Goal: Task Accomplishment & Management: Complete application form

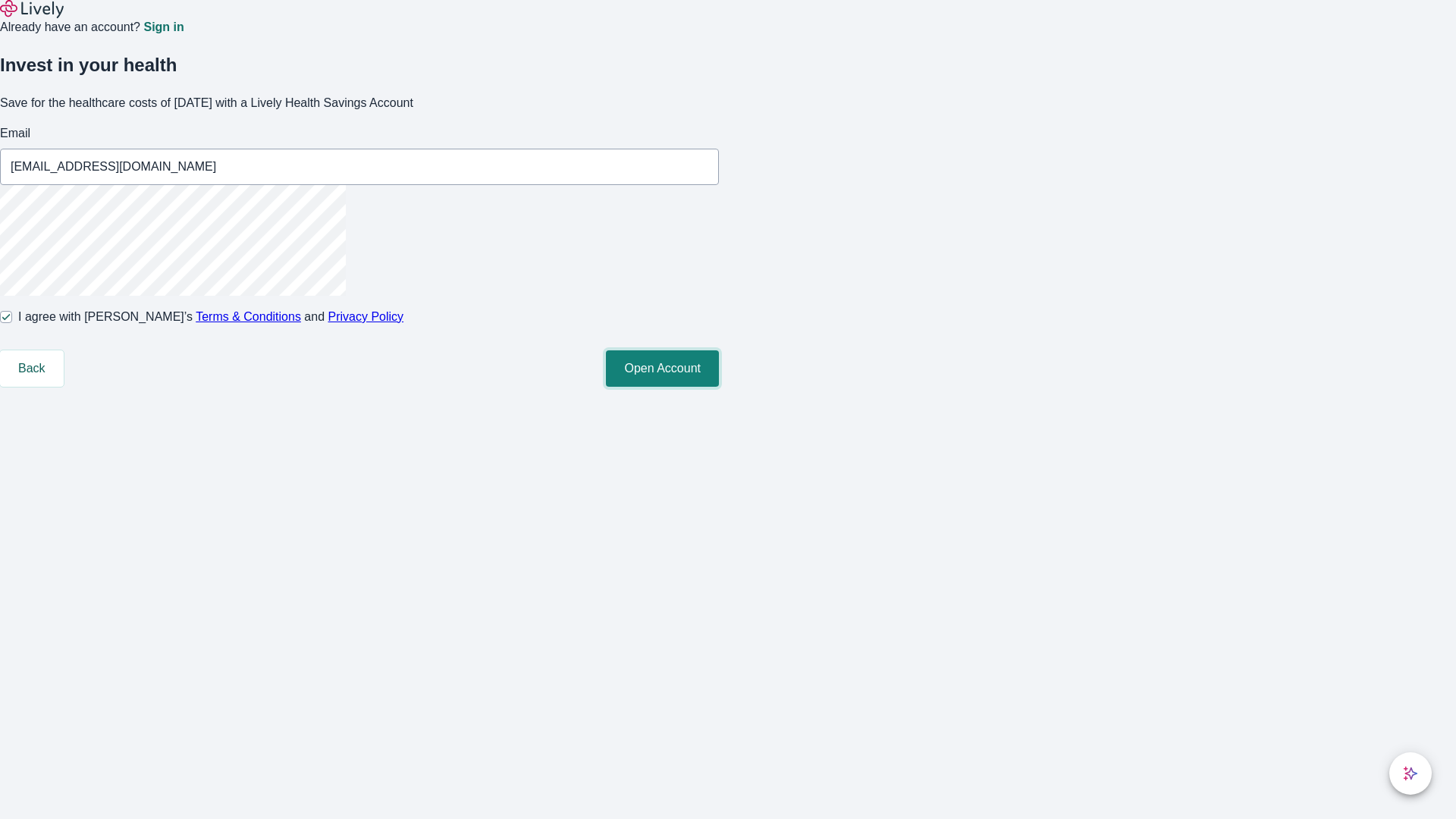
click at [719, 387] on button "Open Account" at bounding box center [662, 368] width 113 height 36
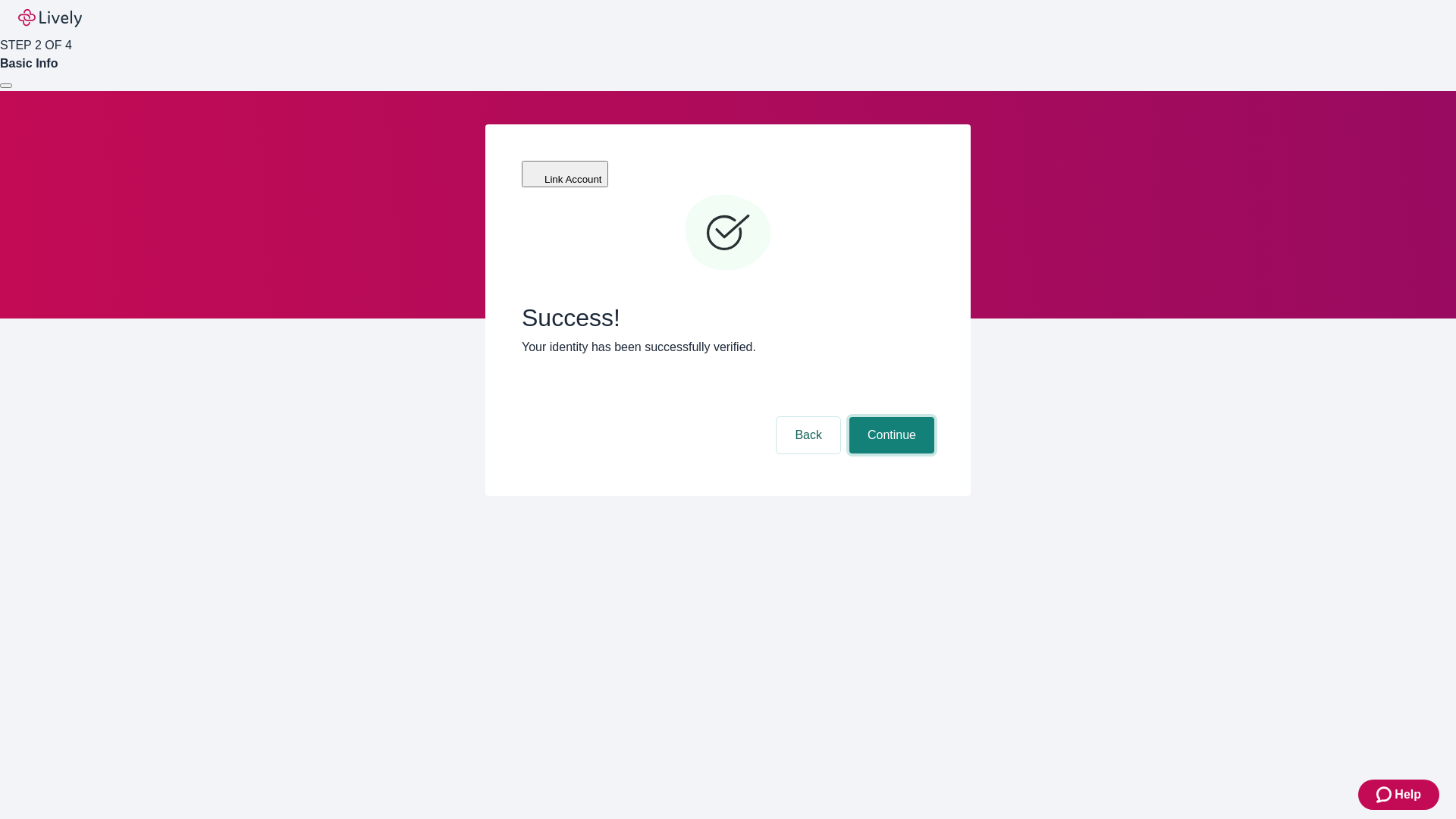
click at [889, 417] on button "Continue" at bounding box center [892, 435] width 85 height 36
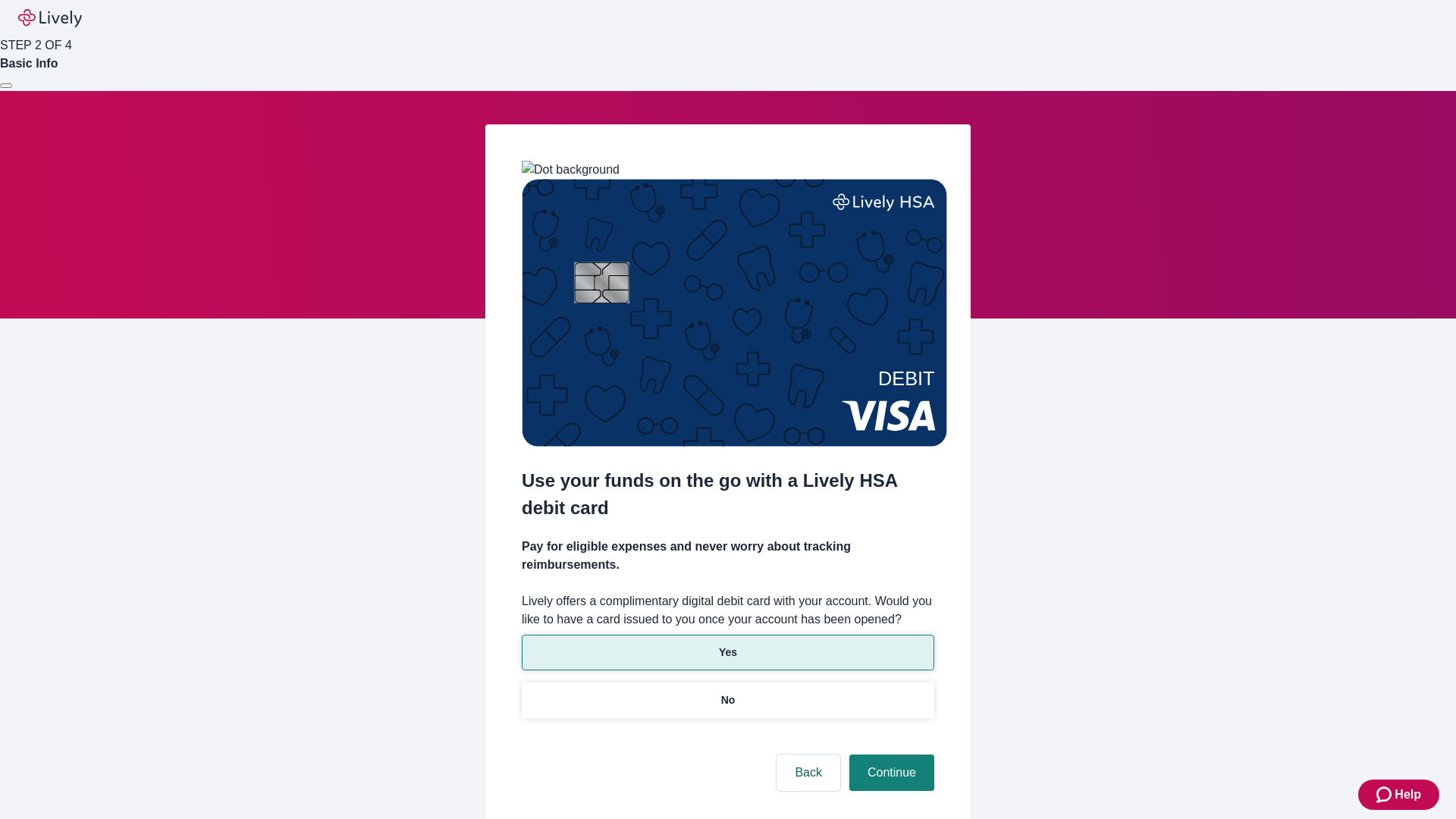
click at [728, 645] on p "Yes" at bounding box center [728, 653] width 18 height 16
click at [889, 754] on button "Continue" at bounding box center [892, 772] width 85 height 36
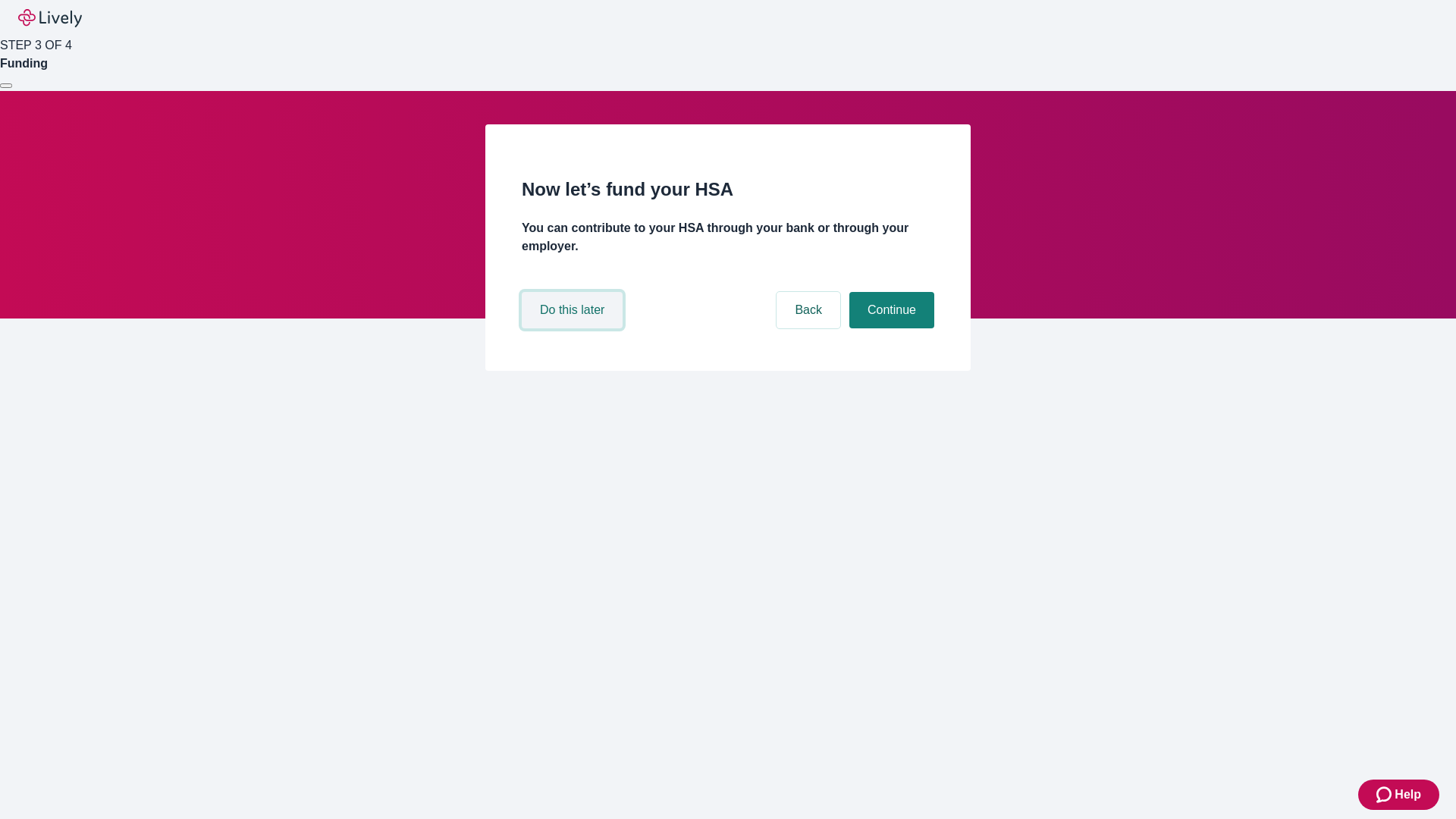
click at [574, 329] on button "Do this later" at bounding box center [572, 310] width 100 height 36
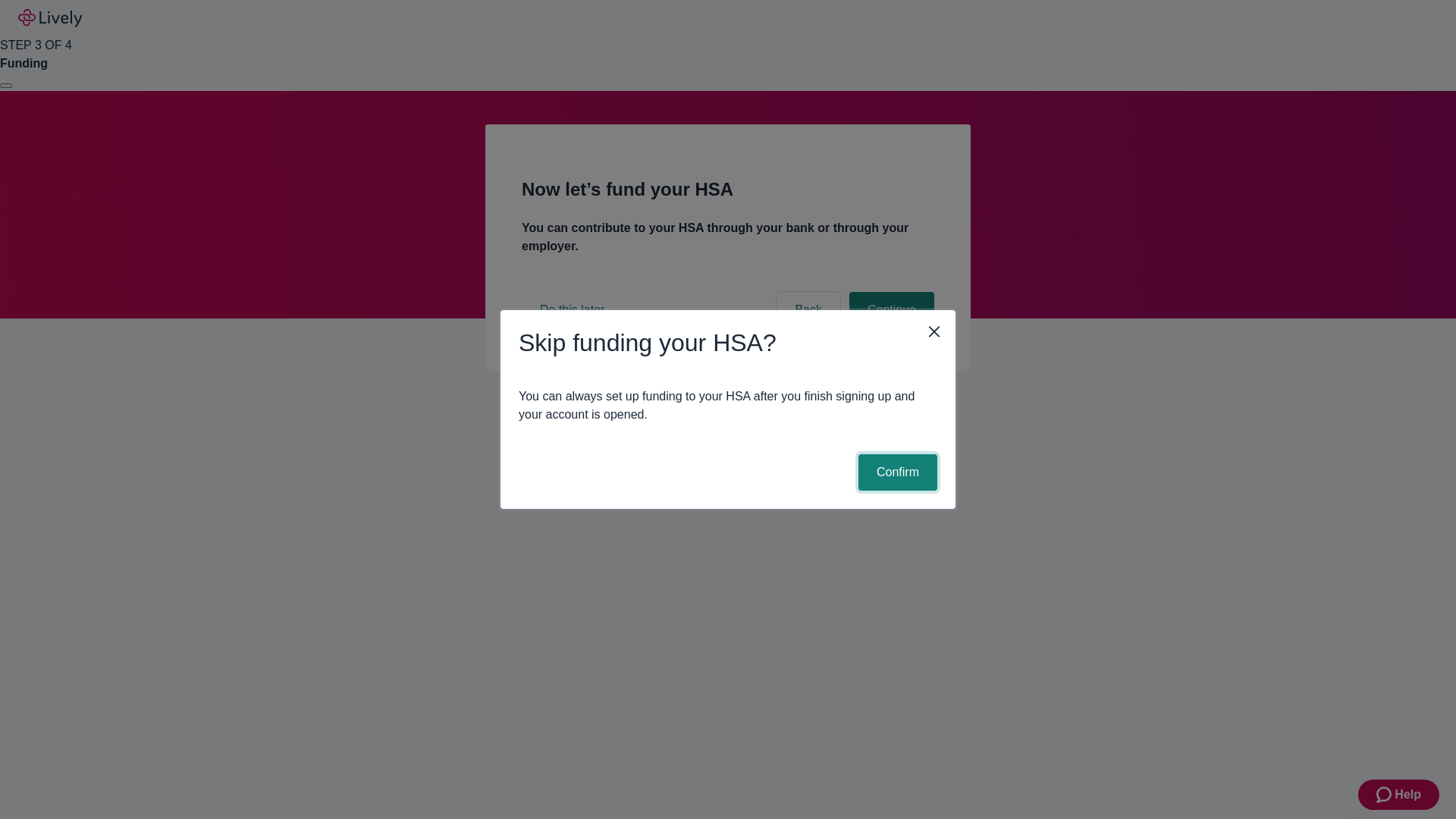
click at [896, 472] on button "Confirm" at bounding box center [898, 472] width 79 height 36
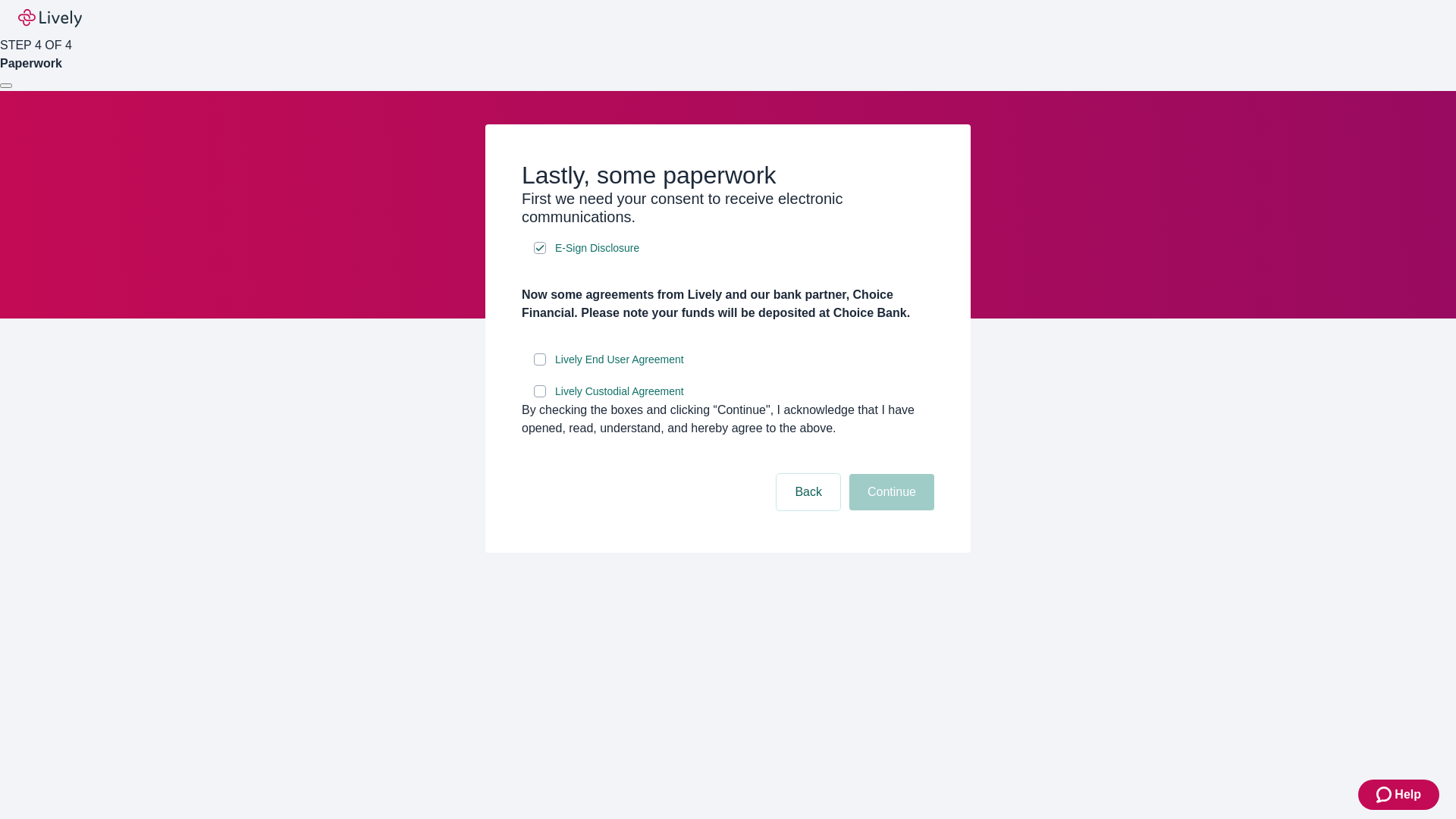
click at [539, 365] on input "Lively End User Agreement" at bounding box center [539, 359] width 12 height 12
checkbox input "true"
click at [539, 398] on input "Lively Custodial Agreement" at bounding box center [539, 391] width 12 height 12
checkbox input "true"
click at [889, 510] on button "Continue" at bounding box center [892, 491] width 85 height 36
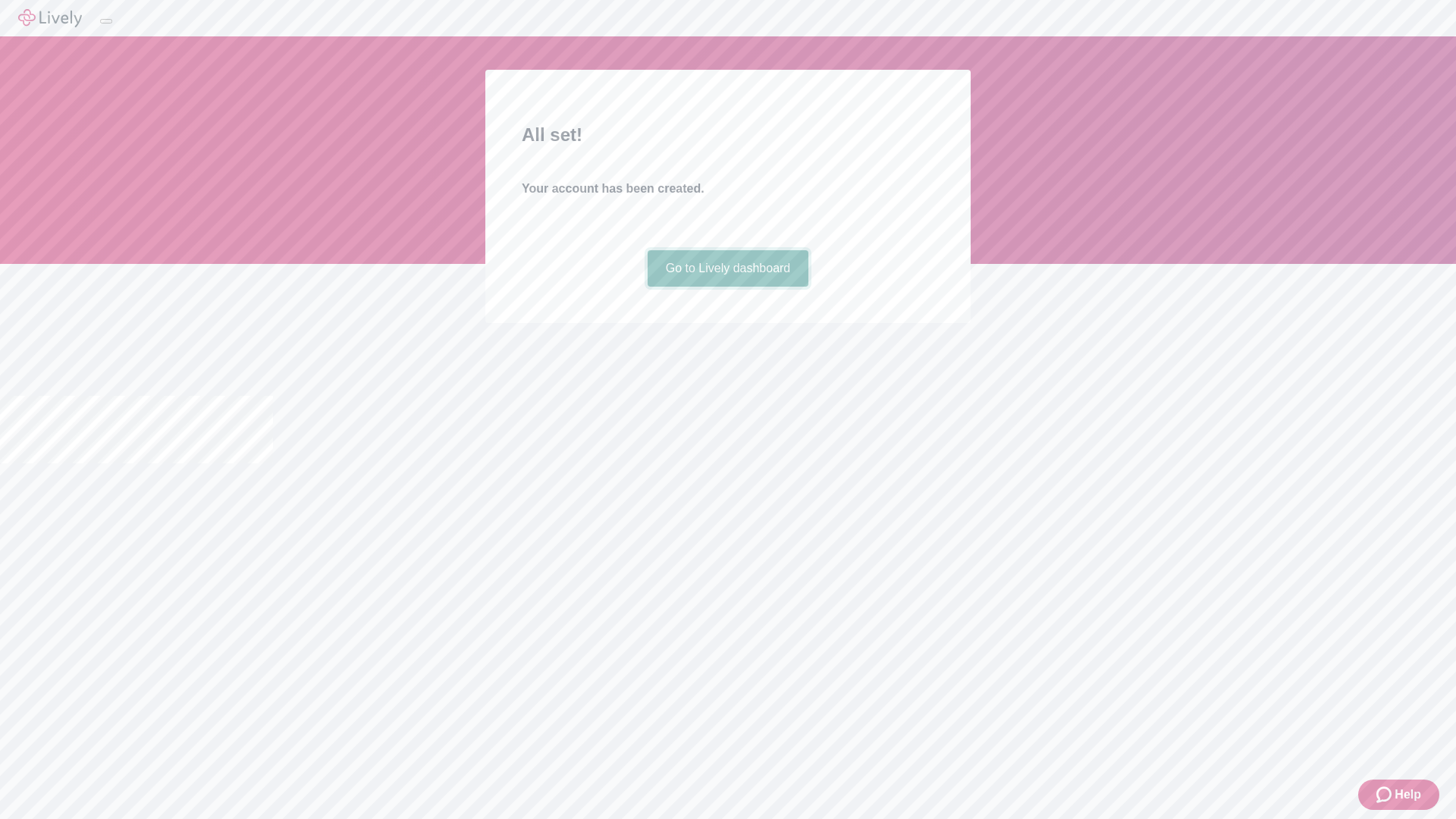
click at [728, 286] on link "Go to Lively dashboard" at bounding box center [728, 268] width 161 height 36
